Goal: Check status

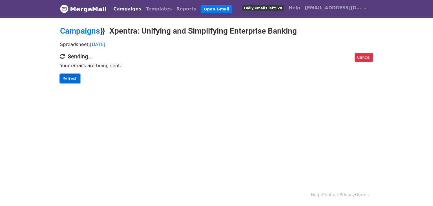
click at [70, 78] on link "Refresh" at bounding box center [70, 78] width 20 height 9
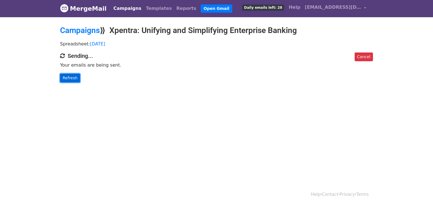
click at [74, 78] on link "Refresh" at bounding box center [70, 78] width 20 height 9
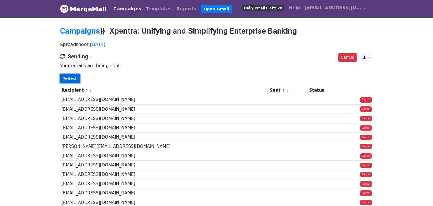
click at [68, 74] on link "Refresh" at bounding box center [70, 78] width 20 height 9
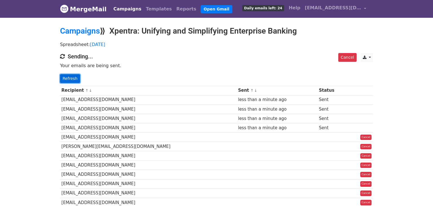
click at [76, 78] on link "Refresh" at bounding box center [70, 78] width 20 height 9
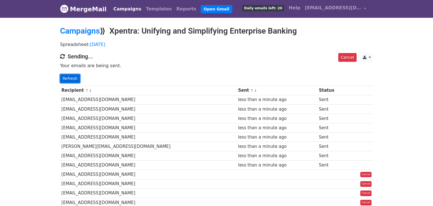
click at [69, 78] on link "Refresh" at bounding box center [70, 78] width 20 height 9
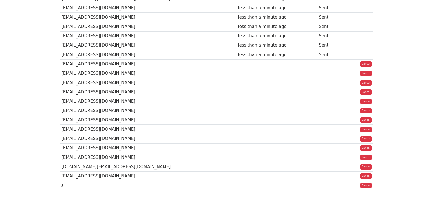
scroll to position [46, 0]
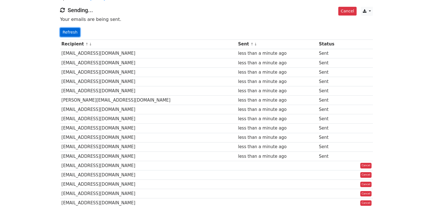
click at [69, 33] on link "Refresh" at bounding box center [70, 32] width 20 height 9
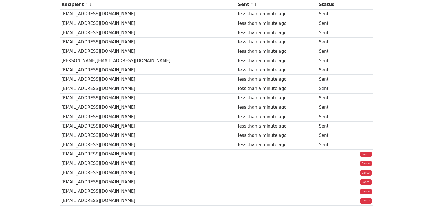
scroll to position [5, 0]
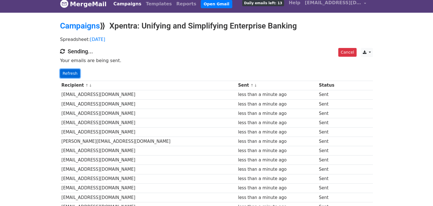
click at [69, 72] on link "Refresh" at bounding box center [70, 73] width 20 height 9
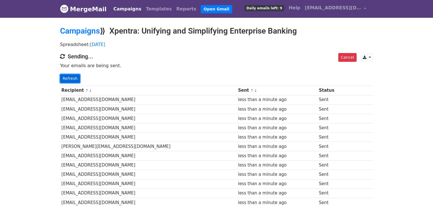
click at [66, 80] on link "Refresh" at bounding box center [70, 78] width 20 height 9
click at [65, 78] on link "Refresh" at bounding box center [70, 78] width 20 height 9
